Goal: Find specific page/section: Find specific page/section

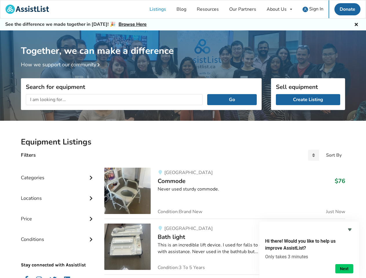
click at [279, 9] on div "About Us" at bounding box center [277, 9] width 20 height 5
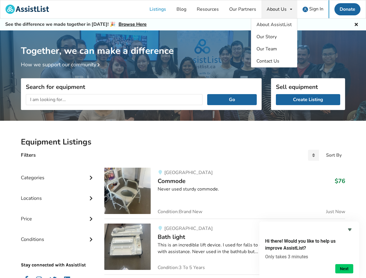
click at [356, 24] on icon at bounding box center [357, 23] width 6 height 5
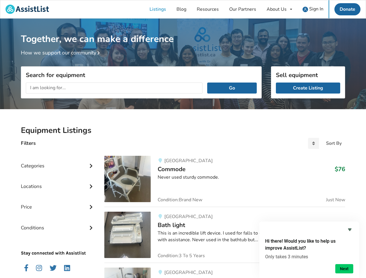
click at [99, 65] on div "Together, we can make a difference How we support our community" at bounding box center [183, 66] width 366 height 94
click at [232, 100] on div "Search for equipment Go" at bounding box center [141, 107] width 241 height 32
click at [58, 173] on div "Locations" at bounding box center [58, 182] width 74 height 21
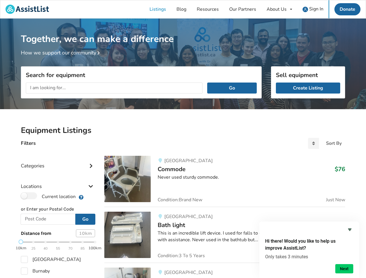
click at [91, 177] on div "Locations" at bounding box center [58, 182] width 74 height 21
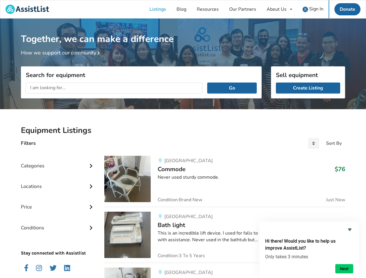
click at [58, 194] on div "Price" at bounding box center [58, 202] width 74 height 21
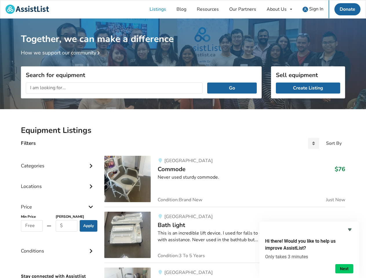
click at [91, 198] on div "Price" at bounding box center [58, 202] width 74 height 21
